Goal: Information Seeking & Learning: Learn about a topic

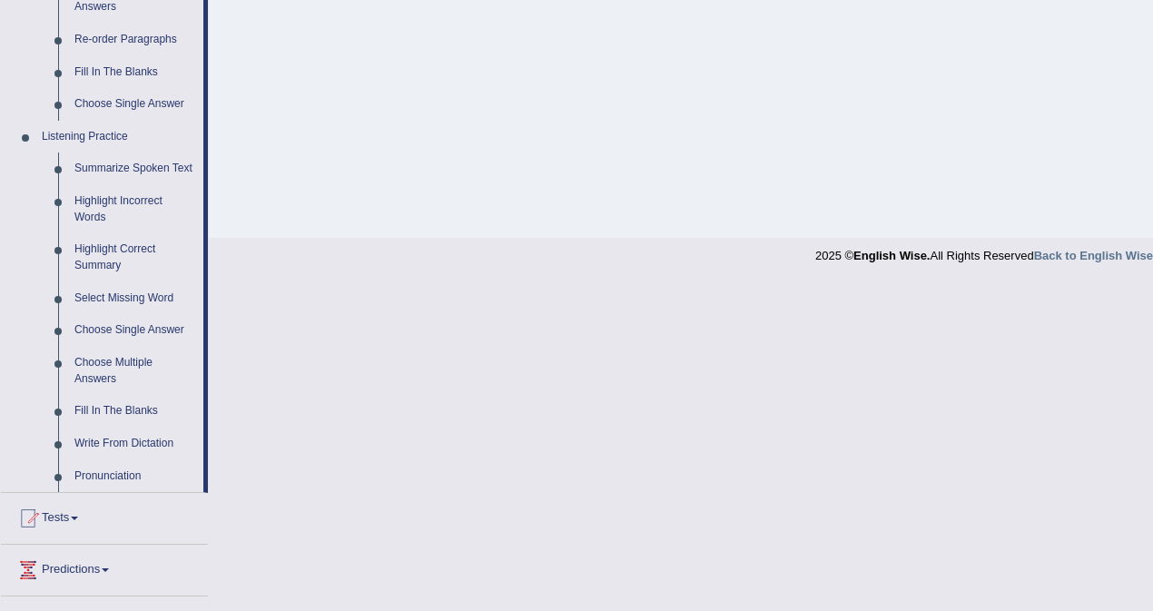
scroll to position [691, 0]
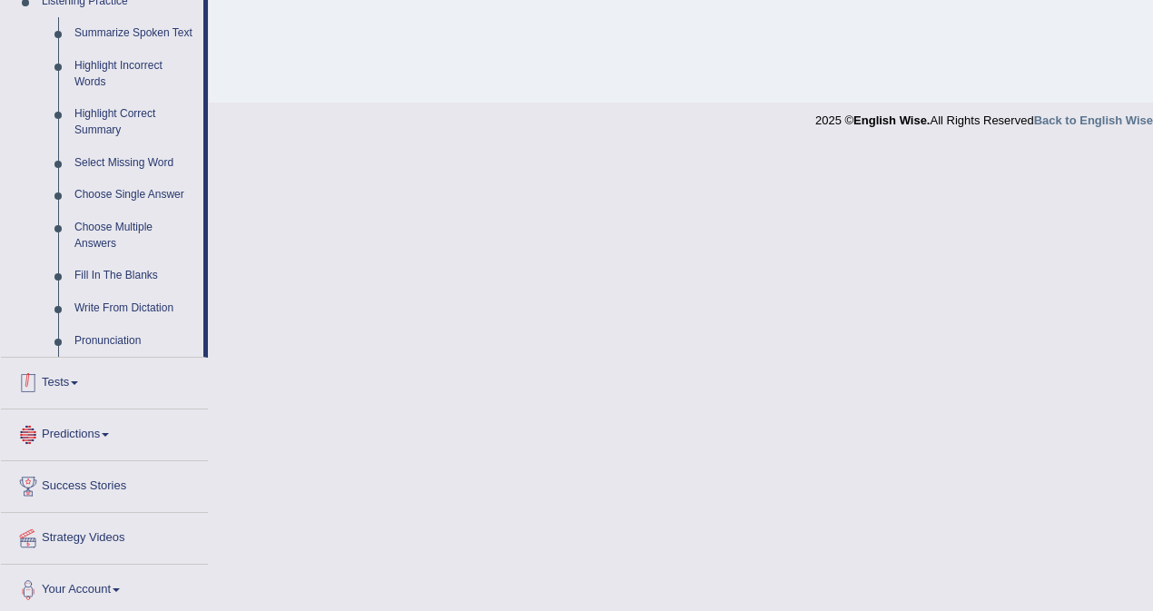
click at [73, 393] on link "Tests" at bounding box center [104, 380] width 207 height 45
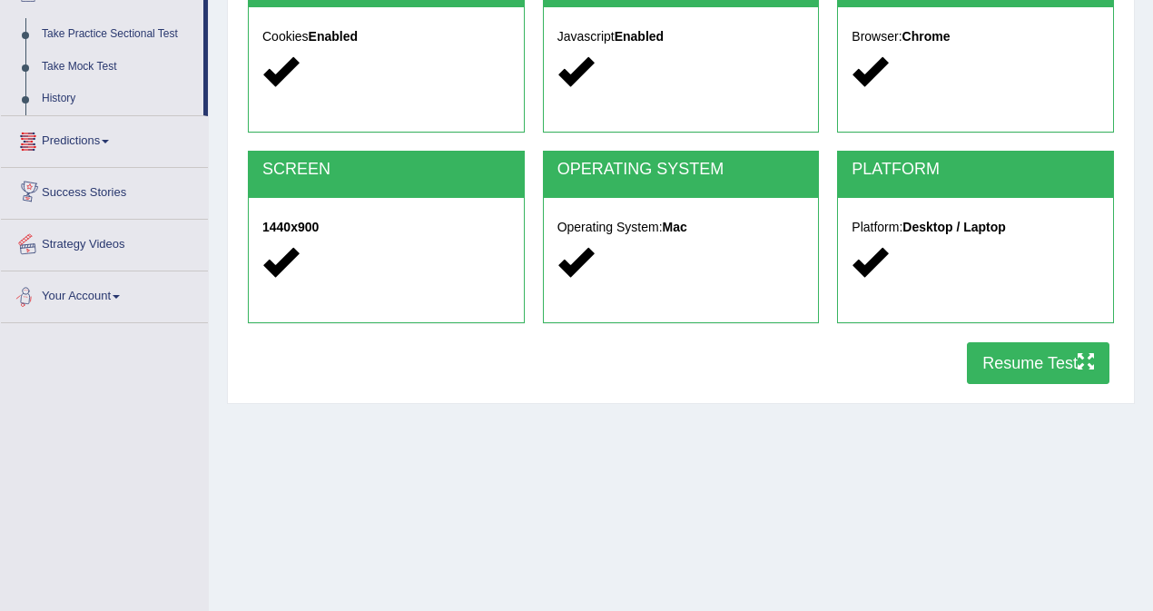
scroll to position [0, 0]
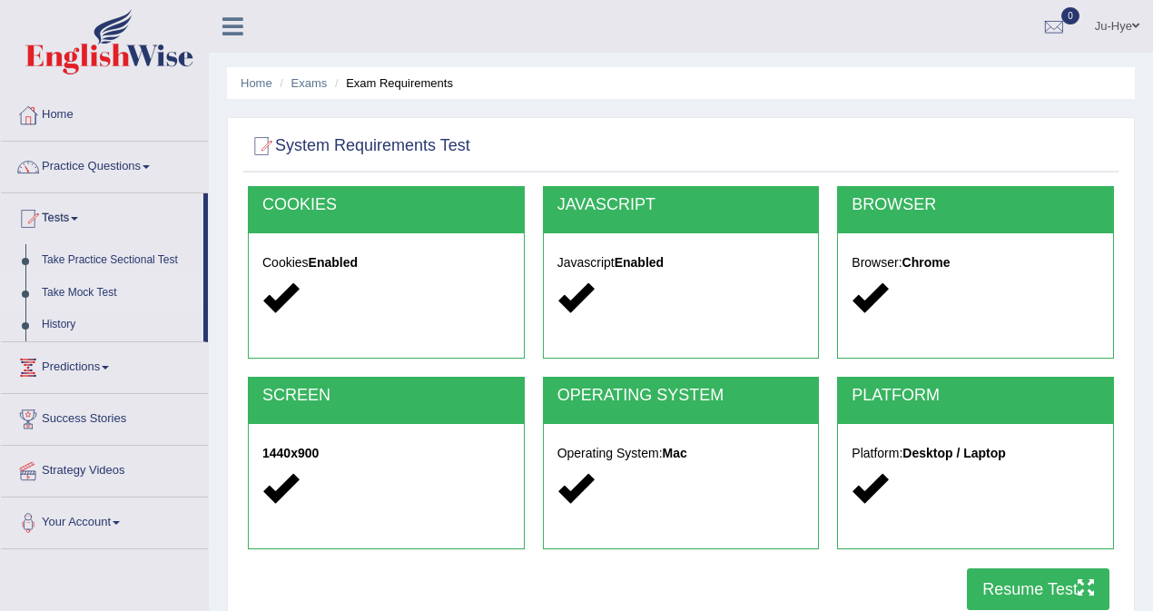
click at [123, 290] on link "Take Mock Test" at bounding box center [119, 293] width 170 height 33
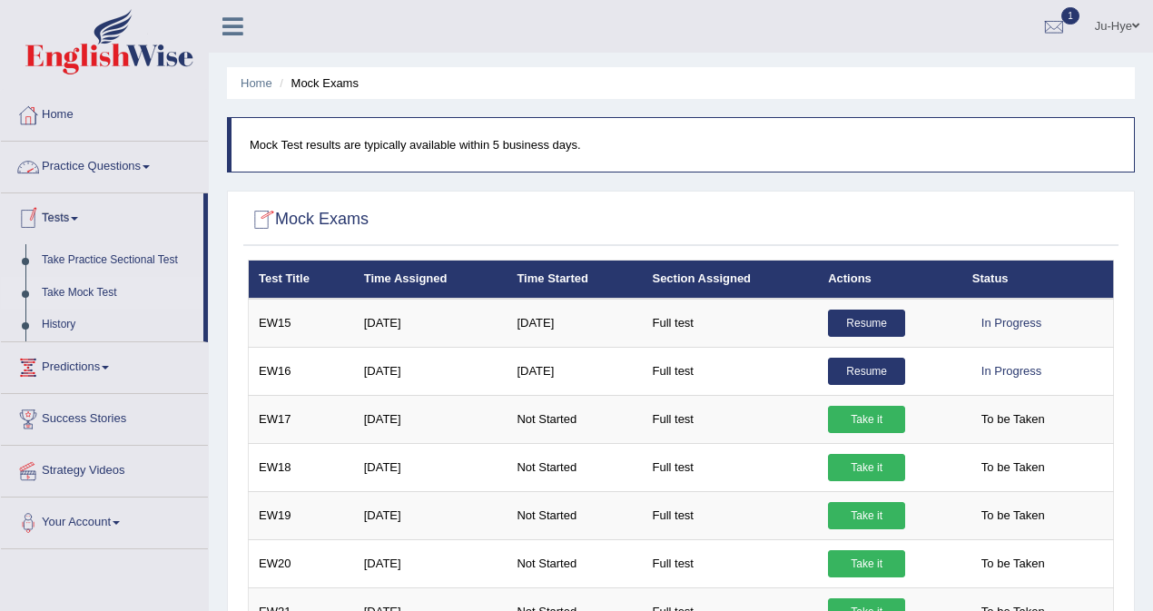
click at [129, 162] on link "Practice Questions" at bounding box center [104, 164] width 207 height 45
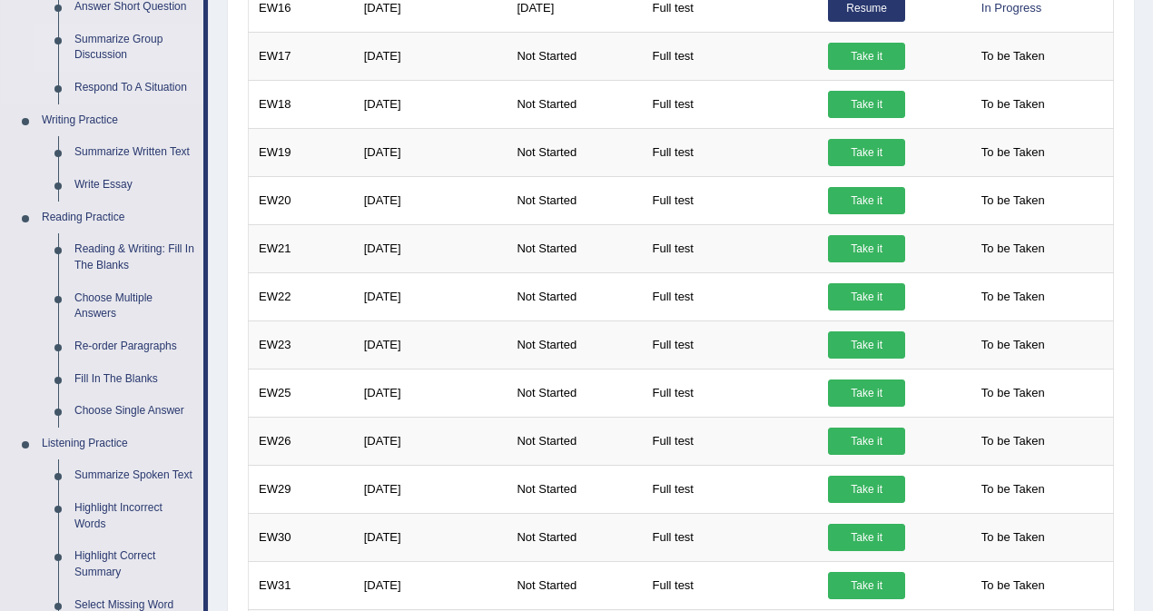
scroll to position [344, 0]
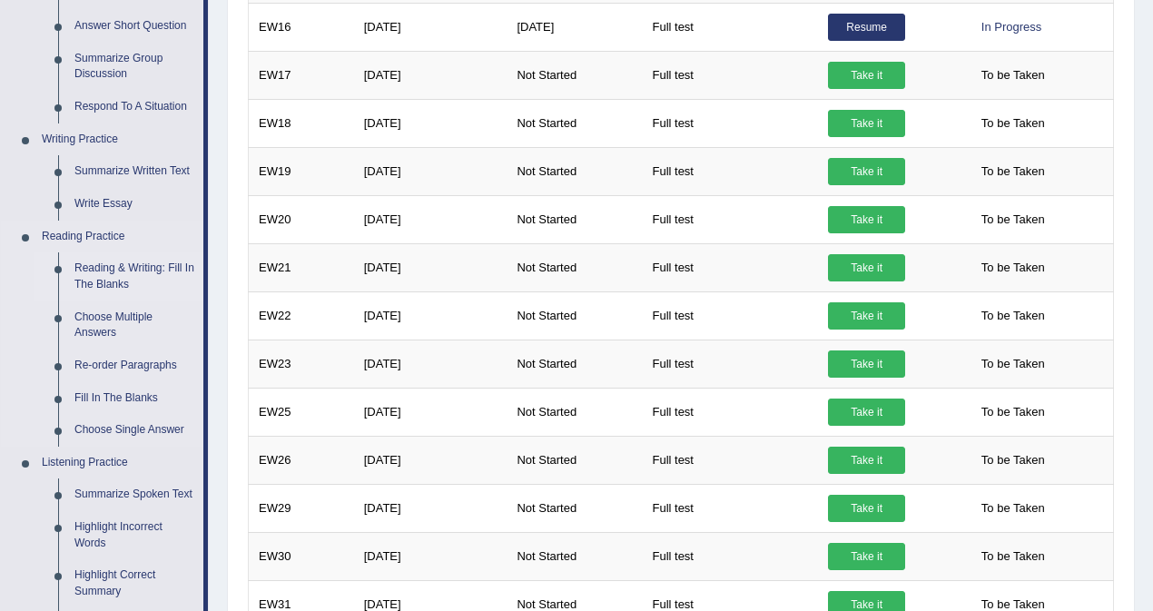
click at [134, 282] on link "Reading & Writing: Fill In The Blanks" at bounding box center [134, 276] width 137 height 48
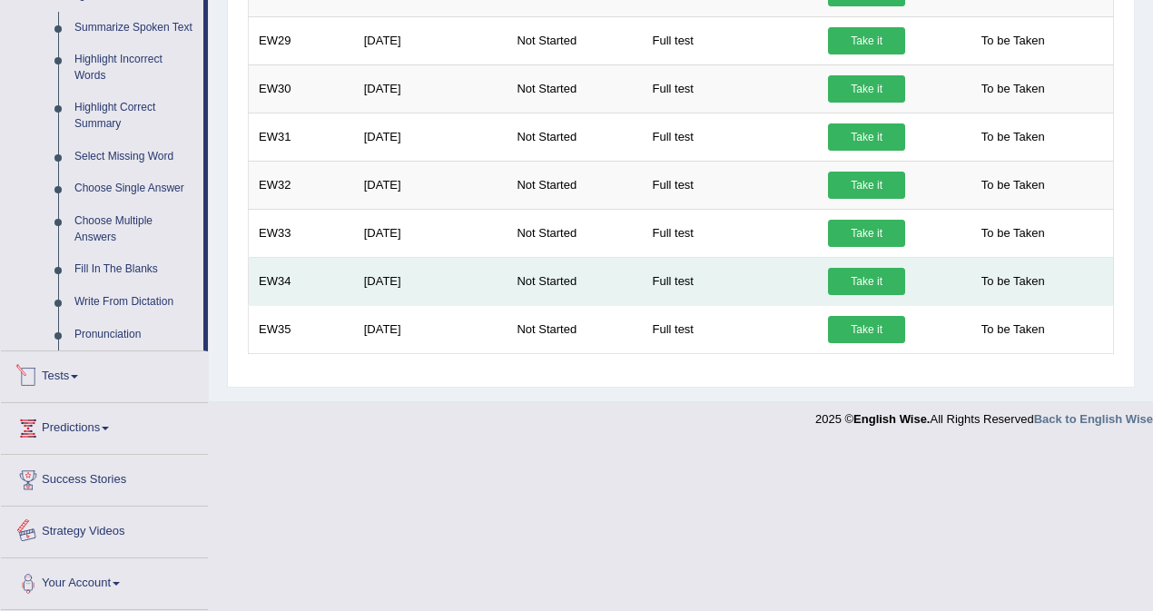
scroll to position [768, 0]
